Goal: Task Accomplishment & Management: Manage account settings

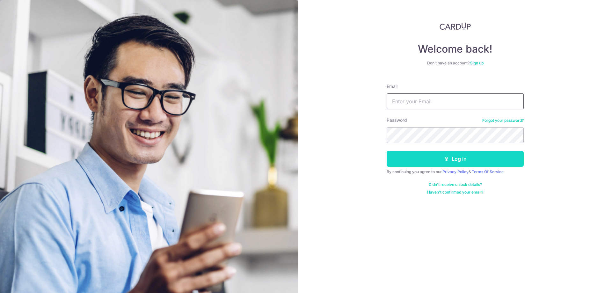
type input "[EMAIL_ADDRESS][DOMAIN_NAME]"
click at [414, 159] on button "Log in" at bounding box center [455, 159] width 137 height 16
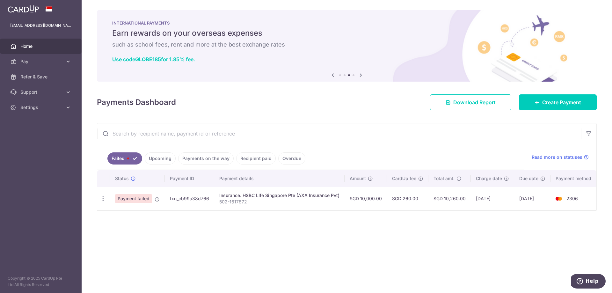
click at [491, 197] on td "[DATE]" at bounding box center [492, 198] width 43 height 23
drag, startPoint x: 144, startPoint y: 201, endPoint x: 485, endPoint y: 188, distance: 340.9
click at [485, 188] on td "[DATE]" at bounding box center [492, 198] width 43 height 23
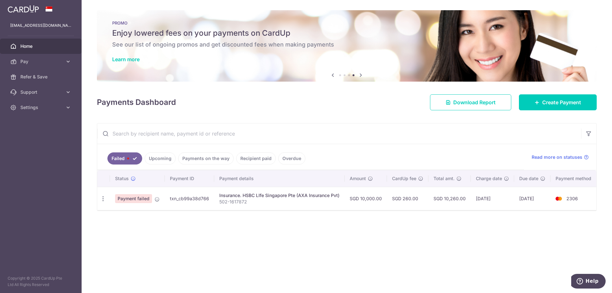
click at [128, 158] on span at bounding box center [128, 159] width 2 height 2
click at [157, 199] on icon at bounding box center [157, 199] width 5 height 5
click at [187, 201] on td "txn_cb99a38d766" at bounding box center [189, 198] width 49 height 23
click at [283, 160] on link "Overdue" at bounding box center [291, 158] width 27 height 12
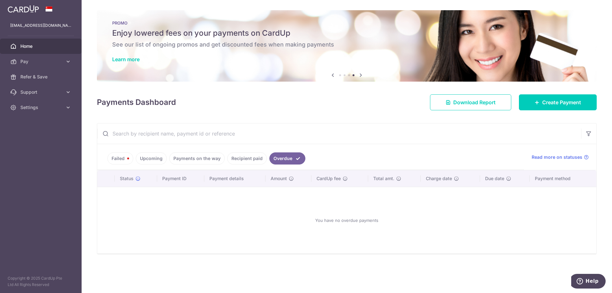
click at [251, 161] on link "Recipient paid" at bounding box center [247, 158] width 40 height 12
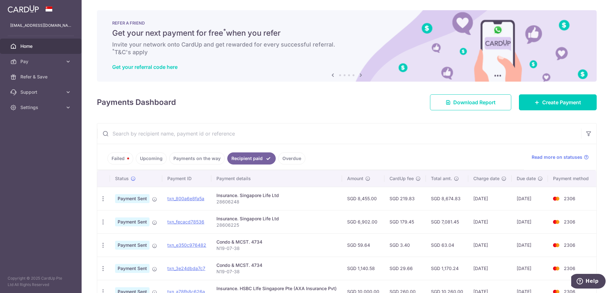
click at [200, 159] on link "Payments on the way" at bounding box center [196, 158] width 55 height 12
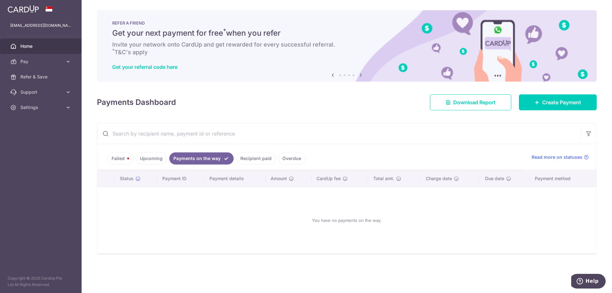
click at [254, 159] on link "Recipient paid" at bounding box center [256, 158] width 40 height 12
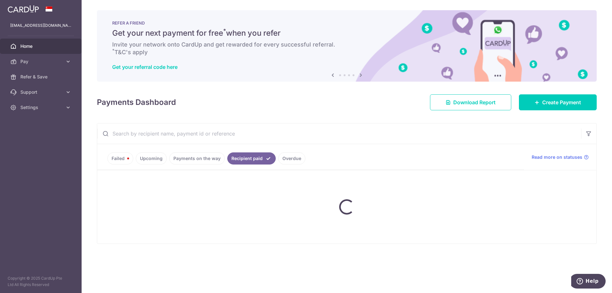
click at [207, 159] on ul "Failed Upcoming Payments on the way Recipient paid Overdue" at bounding box center [310, 157] width 427 height 26
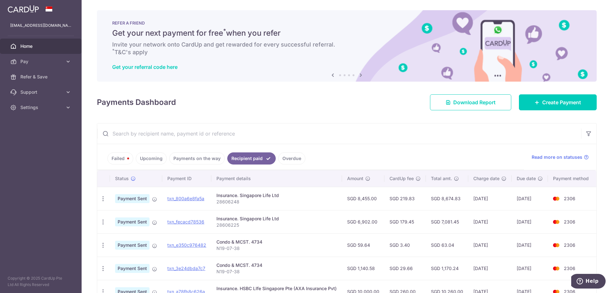
click at [151, 160] on link "Upcoming" at bounding box center [151, 158] width 31 height 12
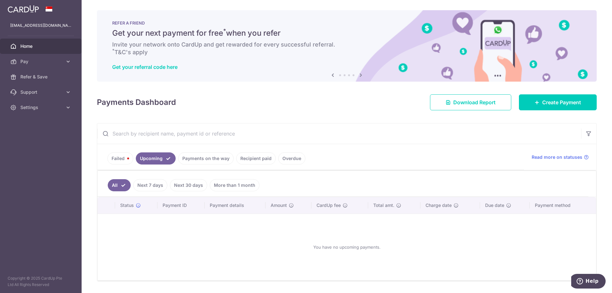
click at [115, 158] on link "Failed" at bounding box center [120, 158] width 26 height 12
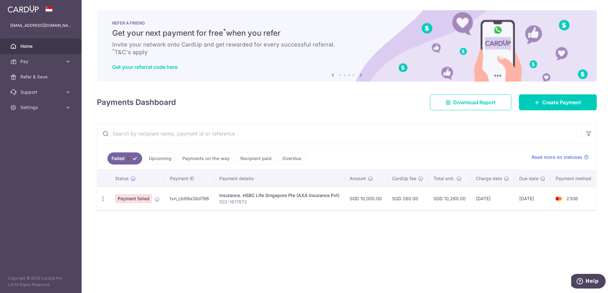
click at [128, 200] on span "Payment failed" at bounding box center [133, 198] width 37 height 9
click at [103, 201] on icon "button" at bounding box center [103, 199] width 7 height 7
click at [121, 218] on span "Update payment" at bounding box center [136, 216] width 43 height 8
radio input "true"
type input "10,000.00"
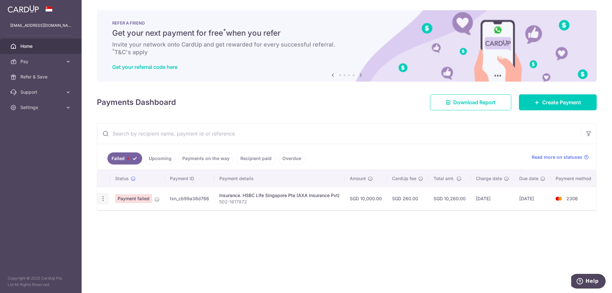
type input "502-1617872"
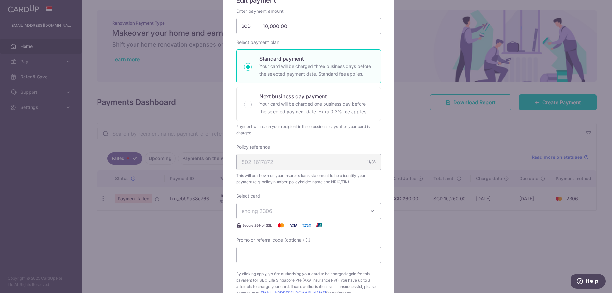
scroll to position [191, 0]
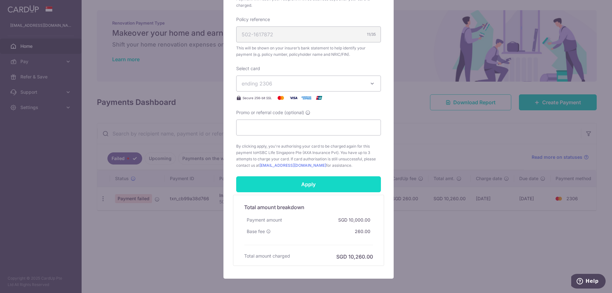
click at [300, 189] on input "Apply" at bounding box center [308, 184] width 145 height 16
